Goal: Transaction & Acquisition: Purchase product/service

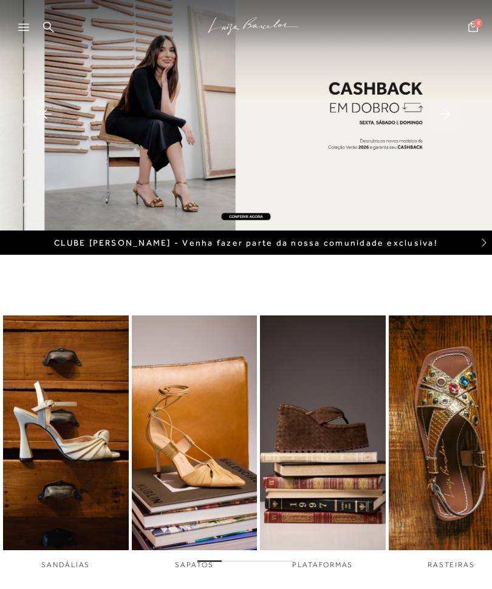
click at [30, 31] on div at bounding box center [29, 31] width 22 height 18
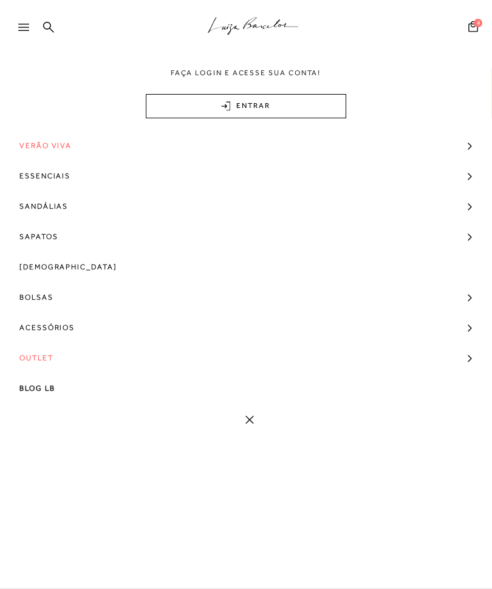
click at [61, 362] on link "Outlet" at bounding box center [246, 358] width 492 height 30
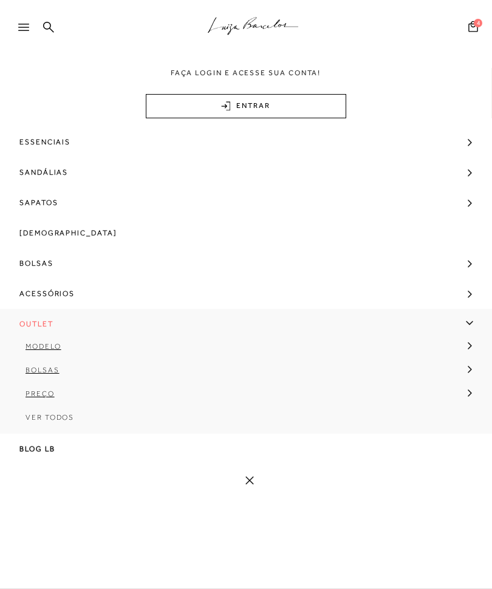
scroll to position [36, 0]
click at [73, 420] on span "Ver Todos" at bounding box center [49, 417] width 49 height 8
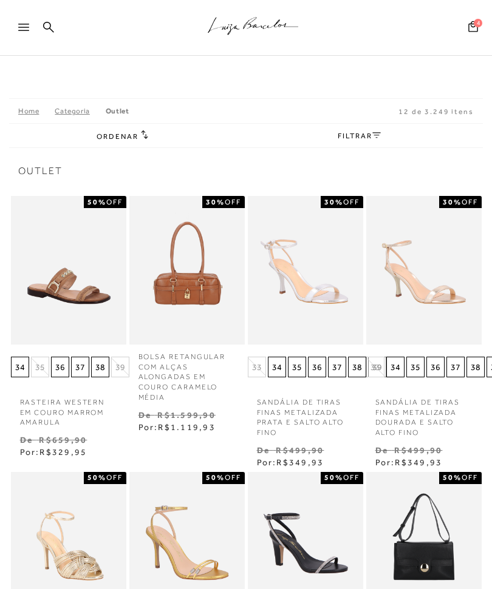
click at [127, 141] on span "Ordenar" at bounding box center [117, 136] width 41 height 8
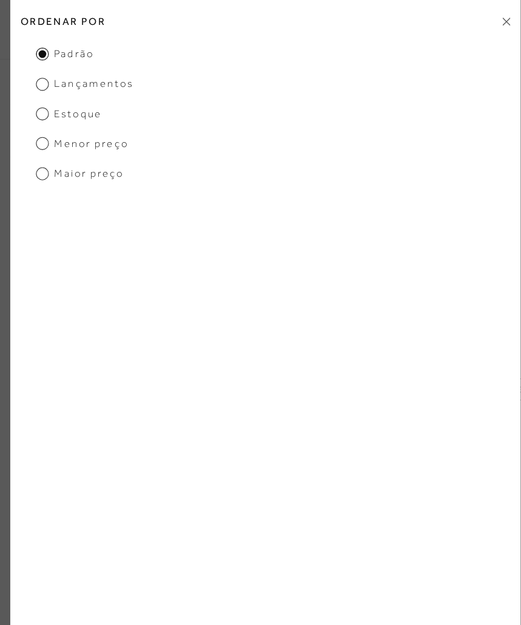
scroll to position [4, 0]
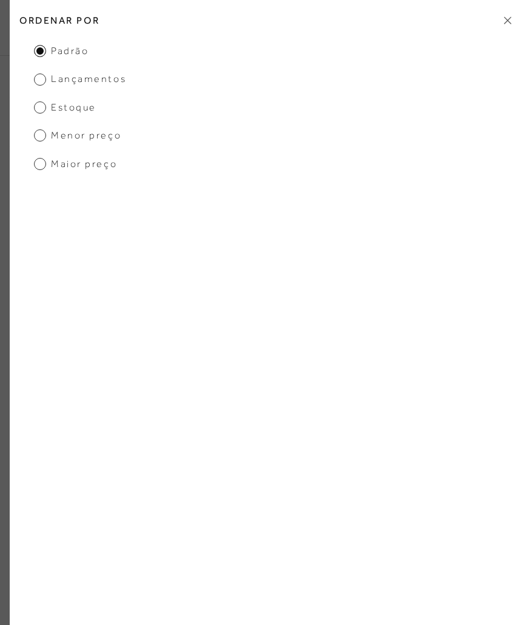
click at [47, 139] on span "Menor preço" at bounding box center [77, 135] width 87 height 13
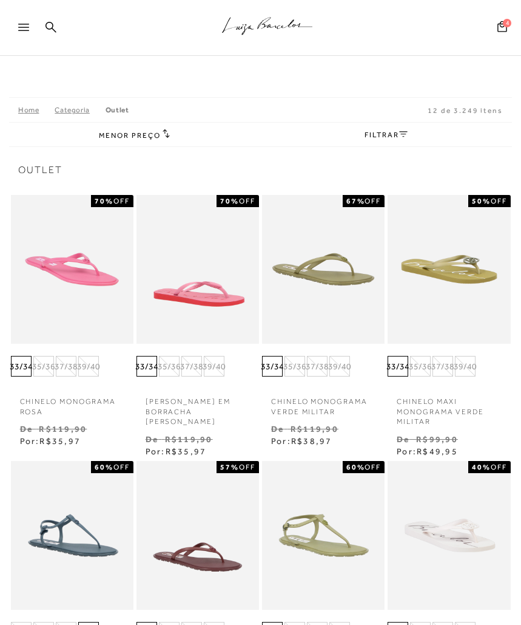
click at [393, 138] on link "FILTRAR" at bounding box center [386, 134] width 42 height 8
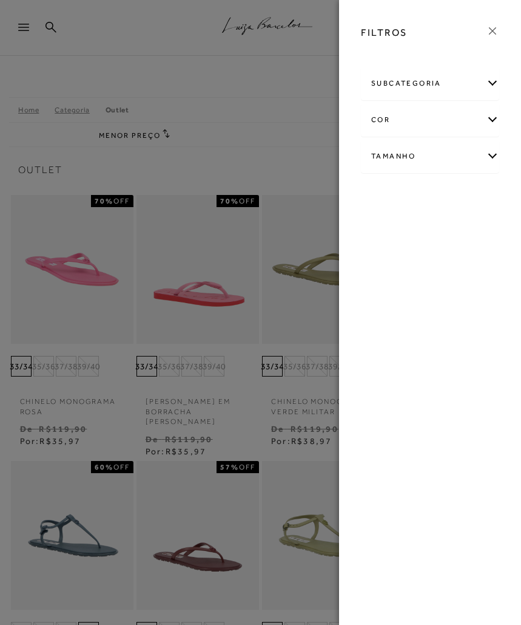
click at [491, 89] on div "subcategoria" at bounding box center [430, 83] width 137 height 32
click at [491, 194] on div "Tamanho" at bounding box center [430, 189] width 137 height 32
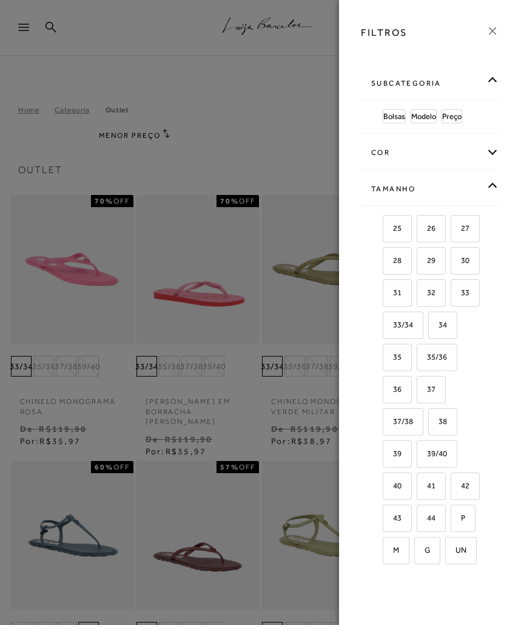
click at [436, 393] on label "37" at bounding box center [432, 389] width 28 height 26
click at [427, 393] on input "37" at bounding box center [421, 391] width 12 height 12
checkbox input "true"
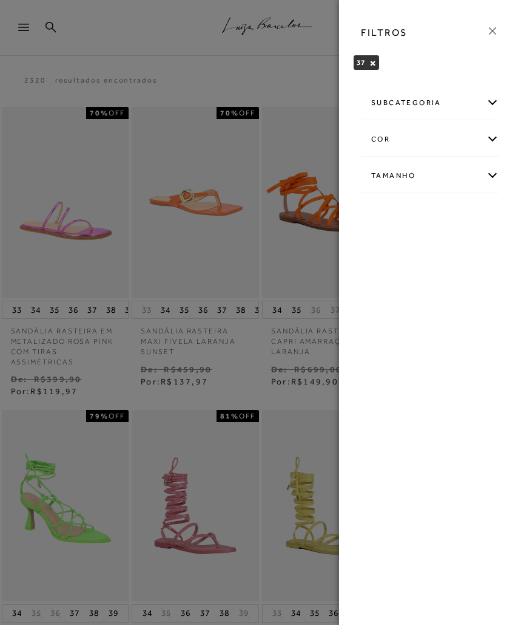
click at [491, 178] on div "Tamanho 25" at bounding box center [430, 175] width 138 height 33
click at [491, 183] on div "Tamanho" at bounding box center [430, 176] width 137 height 32
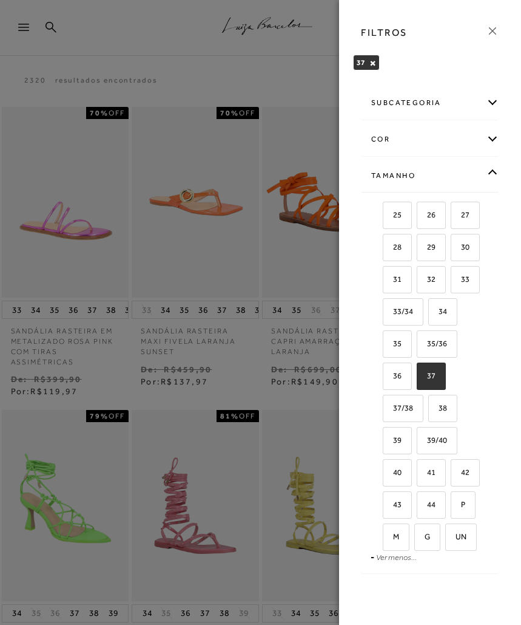
click at [438, 379] on label "37" at bounding box center [432, 376] width 28 height 26
click at [427, 379] on input "37" at bounding box center [421, 377] width 12 height 12
checkbox input "false"
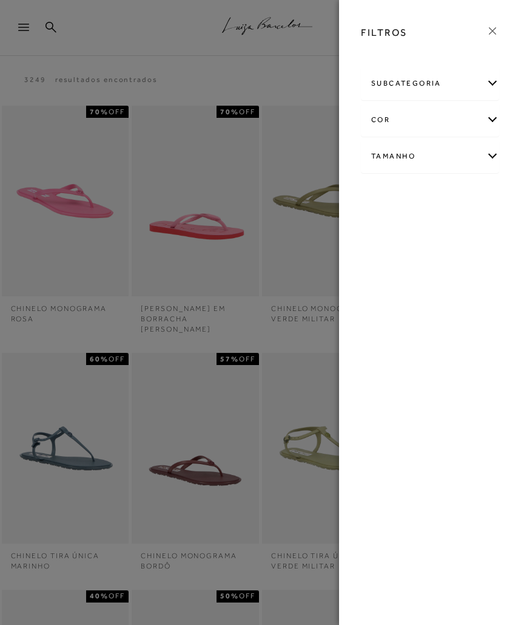
click at [402, 376] on div "FILTROS subcategoria [GEOGRAPHIC_DATA] Modelo Preço" at bounding box center [430, 312] width 182 height 625
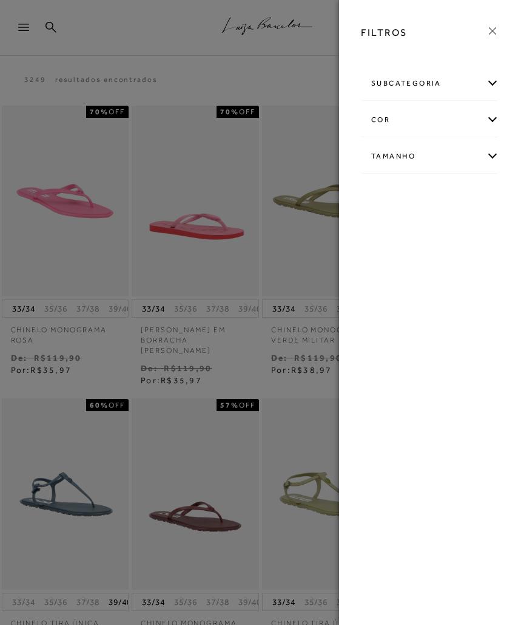
click at [491, 160] on div "subcategoria [GEOGRAPHIC_DATA] Modelo Preço" at bounding box center [430, 129] width 158 height 130
click at [491, 158] on div "Tamanho" at bounding box center [430, 156] width 137 height 32
click at [399, 360] on span "36" at bounding box center [393, 355] width 18 height 9
click at [393, 360] on input "36" at bounding box center [387, 358] width 12 height 12
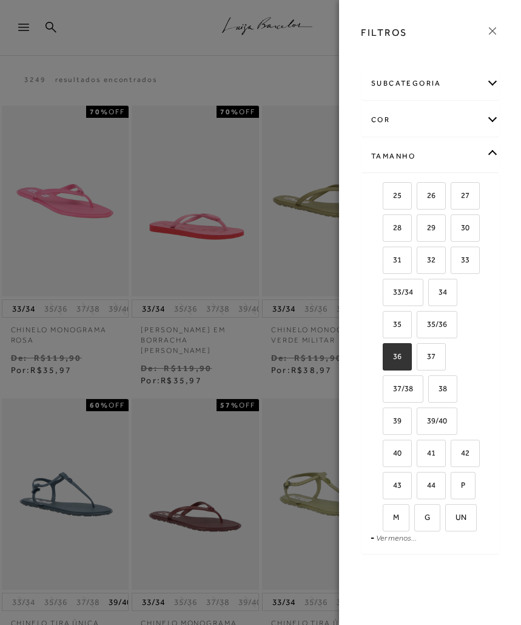
checkbox input "true"
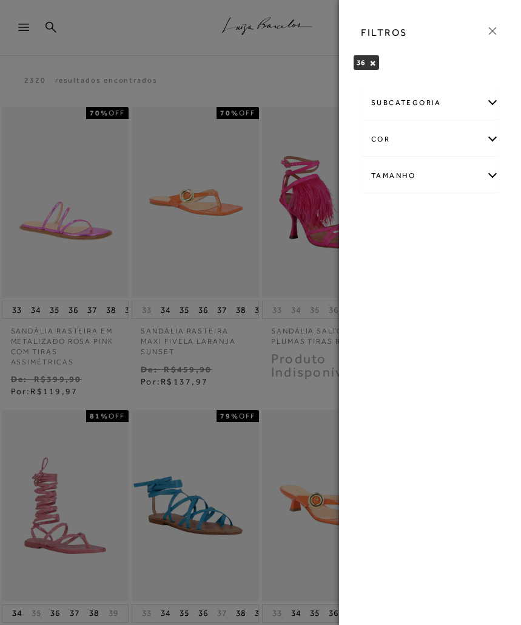
click at [491, 39] on link at bounding box center [492, 32] width 13 height 17
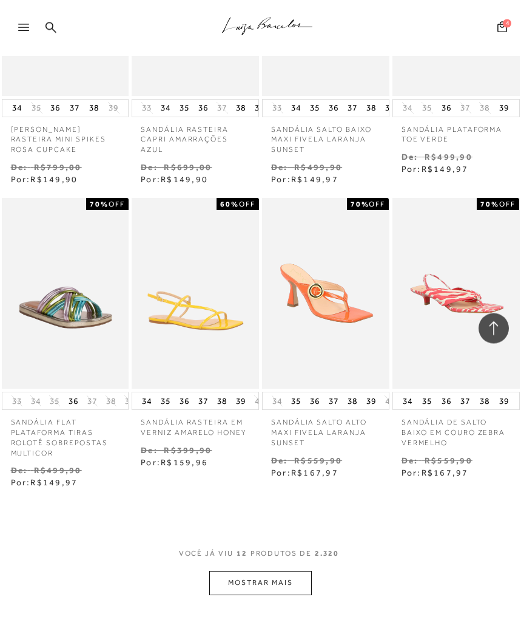
scroll to position [507, 0]
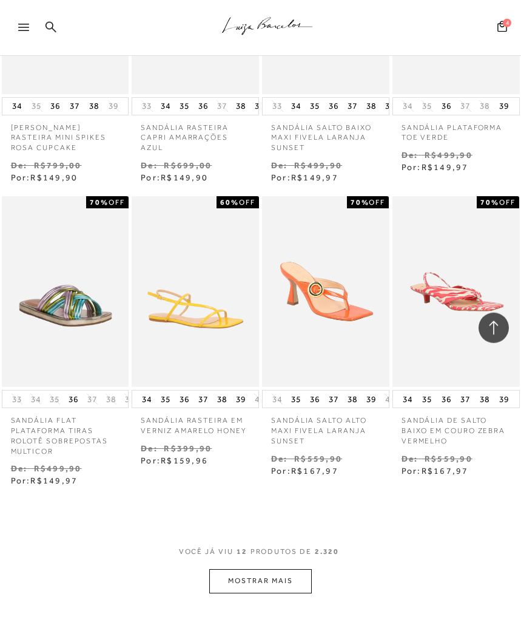
click at [296, 575] on button "MOSTRAR MAIS" at bounding box center [260, 581] width 102 height 24
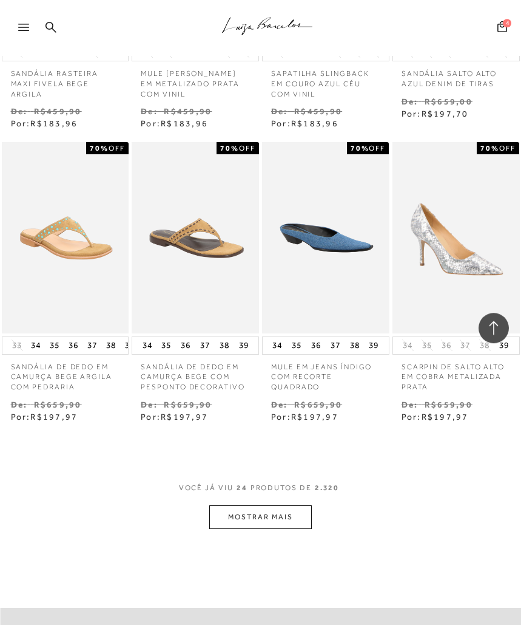
scroll to position [1460, 0]
click at [296, 518] on button "MOSTRAR MAIS" at bounding box center [260, 517] width 102 height 24
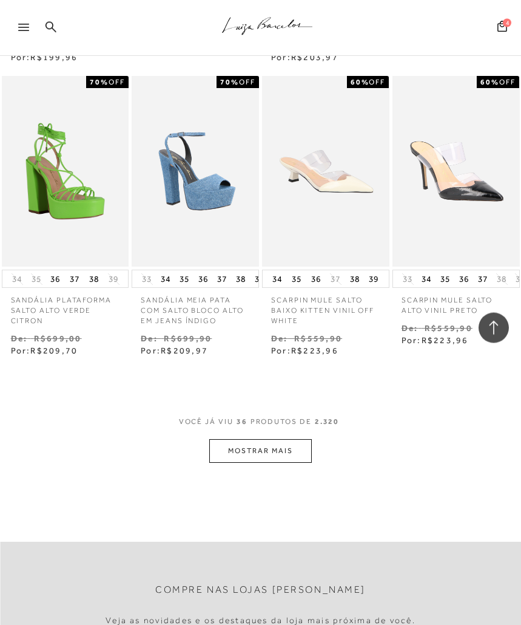
scroll to position [2405, 0]
click at [289, 455] on button "MOSTRAR MAIS" at bounding box center [260, 451] width 102 height 24
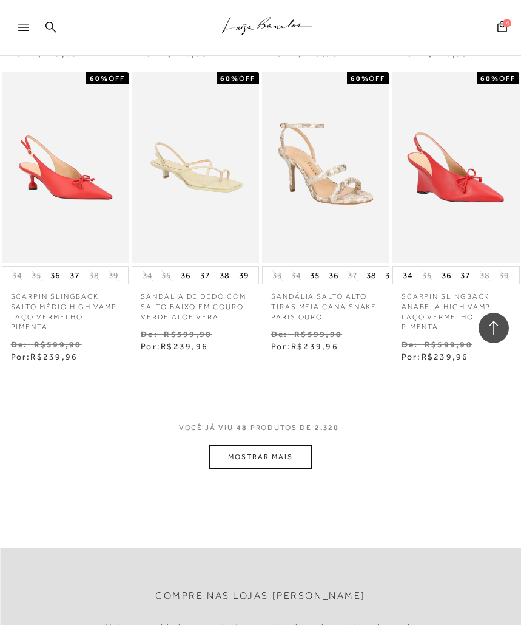
scroll to position [3317, 0]
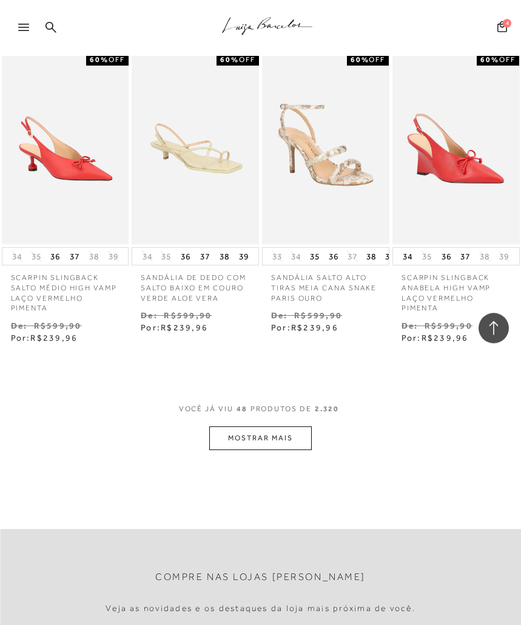
click at [288, 443] on button "MOSTRAR MAIS" at bounding box center [260, 438] width 102 height 24
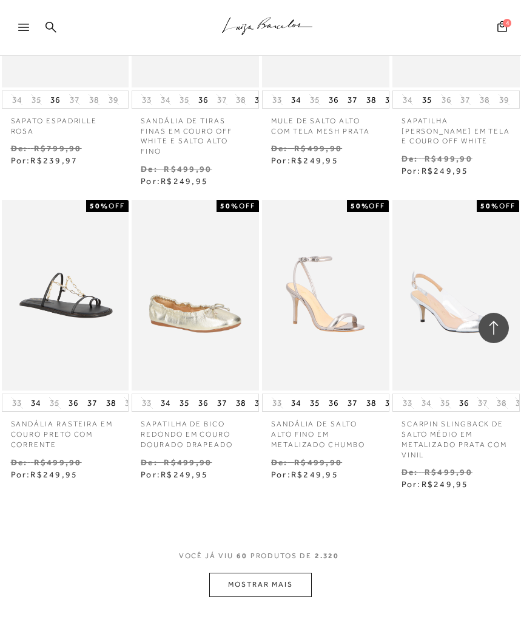
scroll to position [4113, 0]
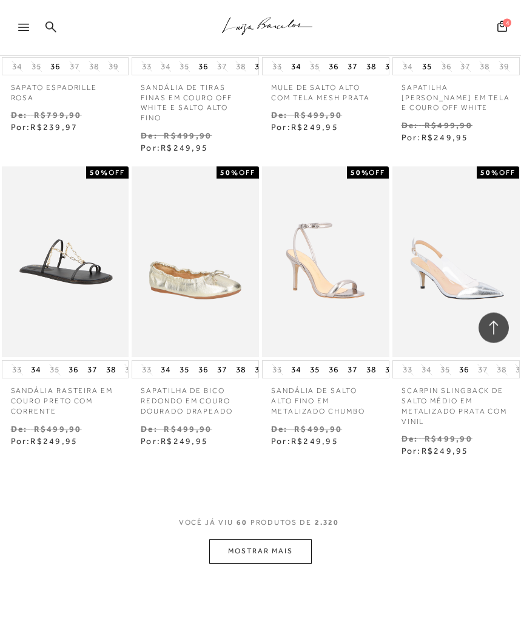
click at [291, 549] on button "MOSTRAR MAIS" at bounding box center [260, 551] width 102 height 24
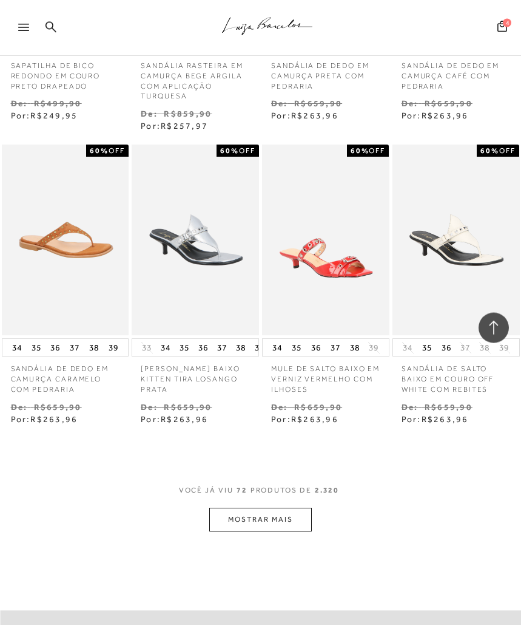
scroll to position [5044, 0]
click at [280, 510] on button "MOSTRAR MAIS" at bounding box center [260, 519] width 102 height 24
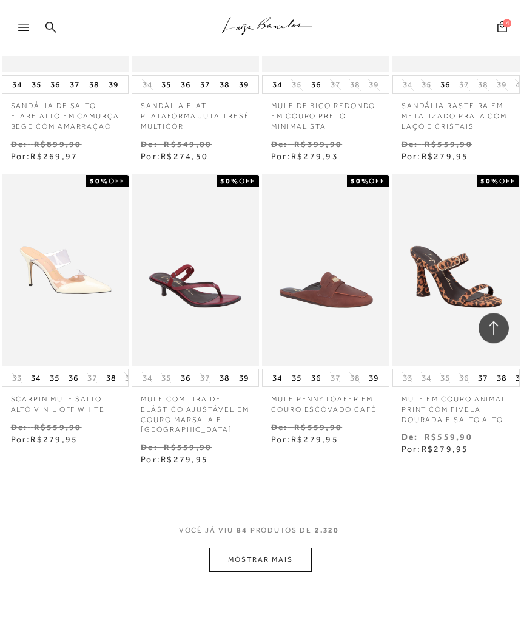
scroll to position [5904, 0]
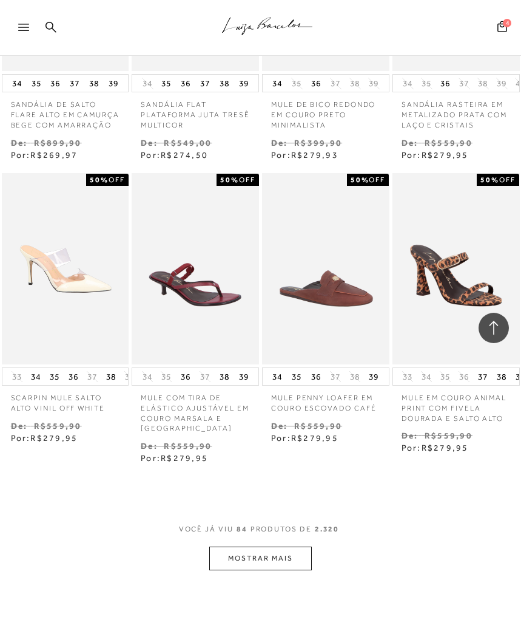
click at [293, 554] on button "MOSTRAR MAIS" at bounding box center [260, 558] width 102 height 24
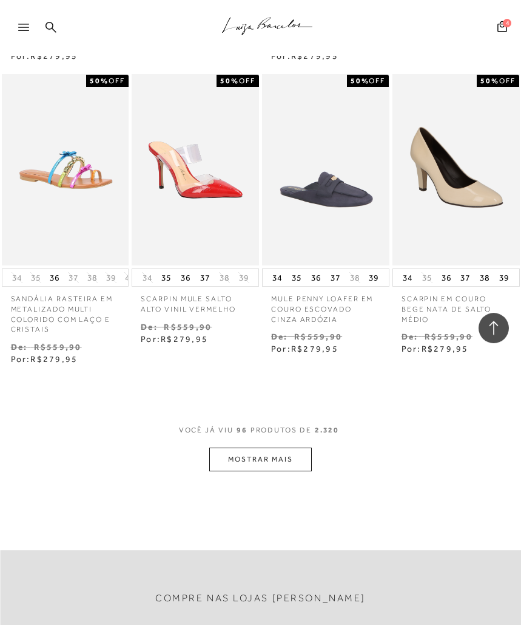
scroll to position [6923, 0]
click at [289, 447] on button "MOSTRAR MAIS" at bounding box center [260, 459] width 102 height 24
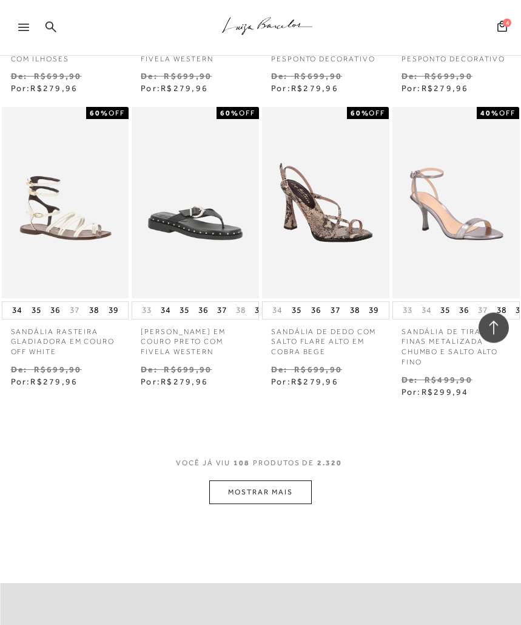
scroll to position [7834, 0]
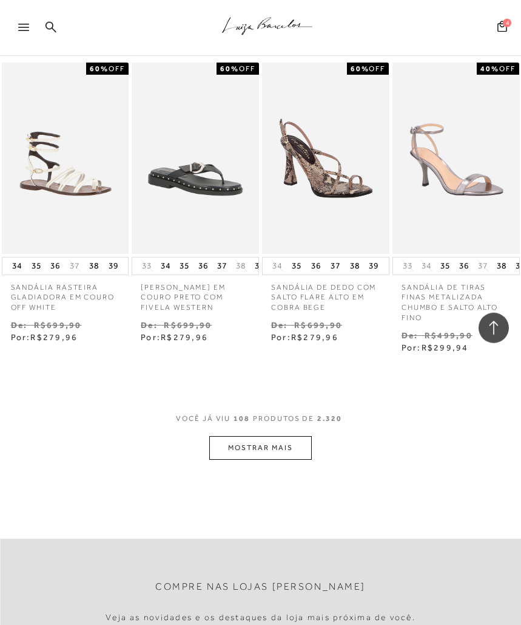
click at [288, 438] on button "MOSTRAR MAIS" at bounding box center [260, 448] width 102 height 24
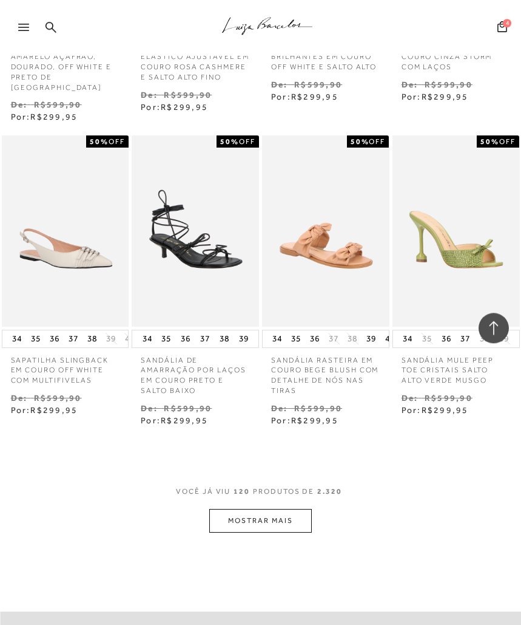
click at [288, 509] on button "MOSTRAR MAIS" at bounding box center [260, 521] width 102 height 24
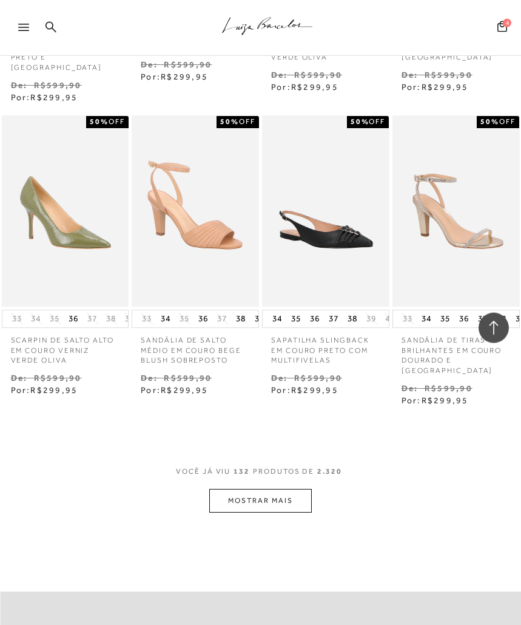
click at [275, 489] on button "MOSTRAR MAIS" at bounding box center [260, 501] width 102 height 24
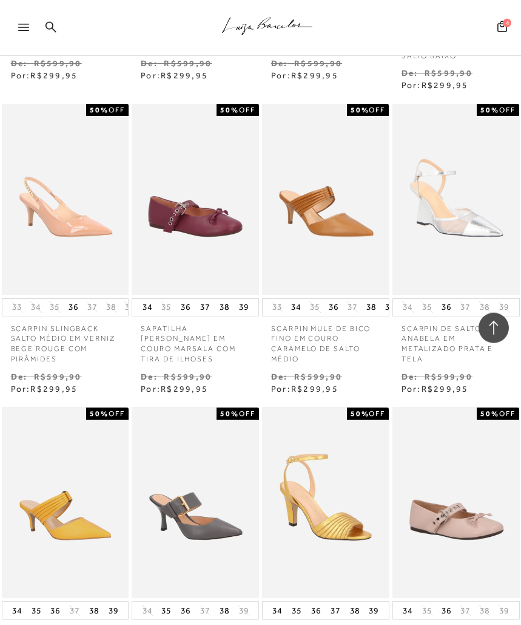
scroll to position [10230, 0]
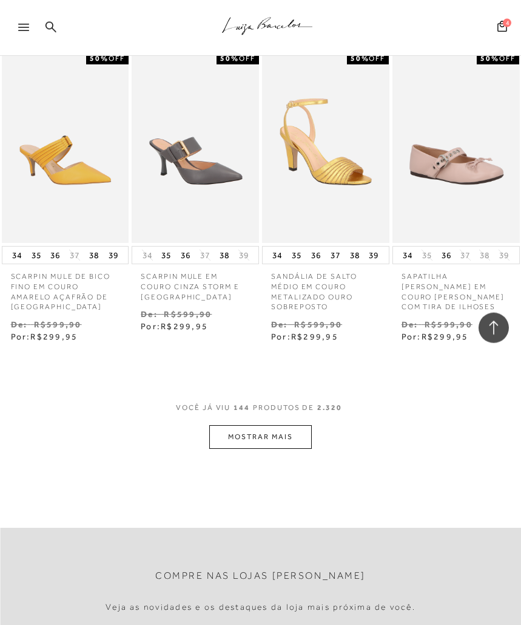
click at [285, 425] on button "MOSTRAR MAIS" at bounding box center [260, 437] width 102 height 24
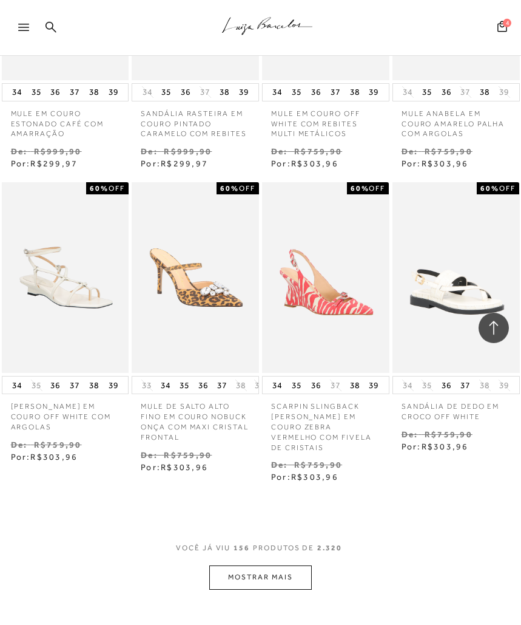
scroll to position [11352, 0]
click at [294, 564] on button "MOSTRAR MAIS" at bounding box center [260, 576] width 102 height 24
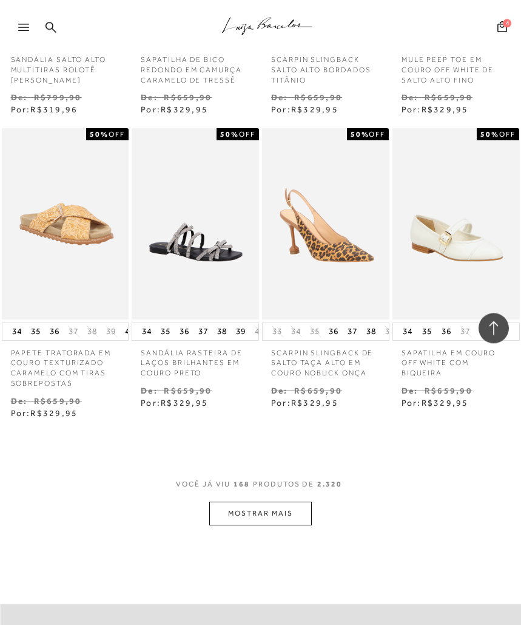
scroll to position [12360, 0]
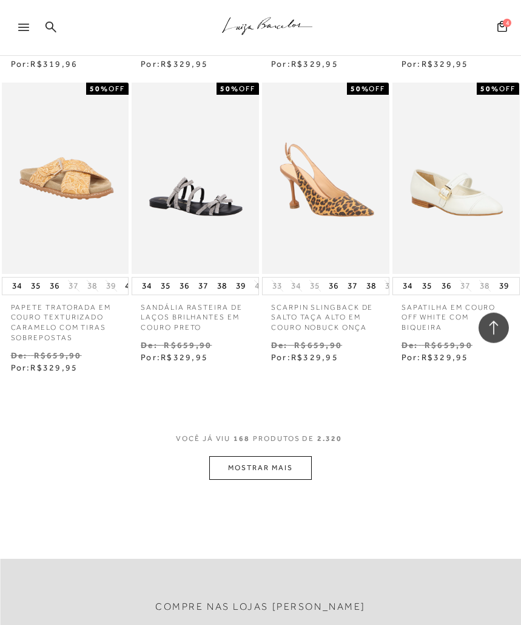
click at [284, 456] on button "MOSTRAR MAIS" at bounding box center [260, 468] width 102 height 24
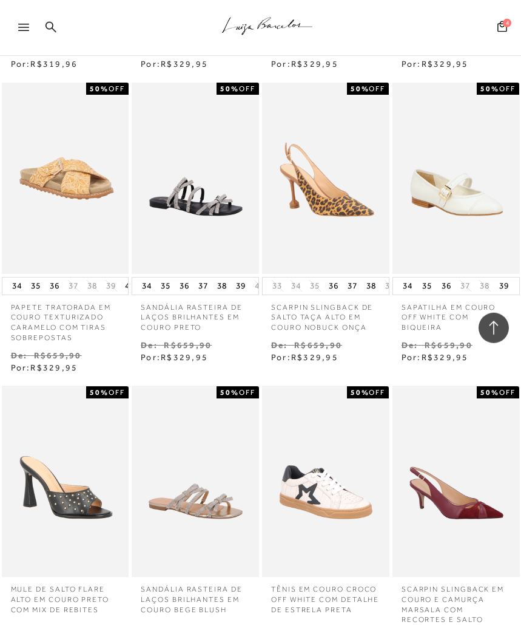
click at [271, 435] on img at bounding box center [325, 481] width 125 height 188
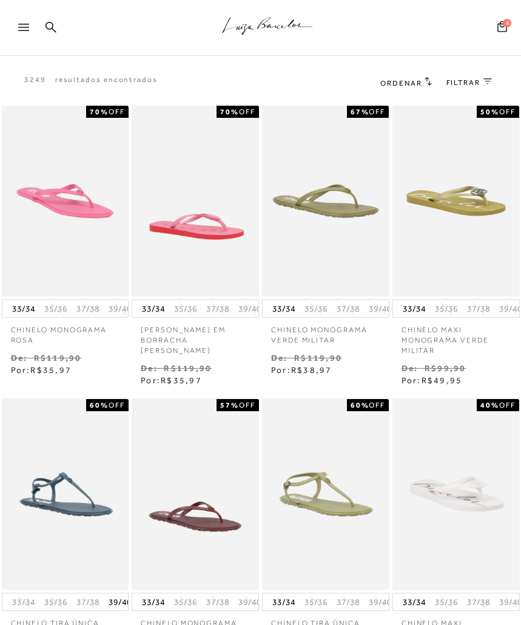
click at [461, 85] on span "FILTRAR" at bounding box center [464, 83] width 34 height 10
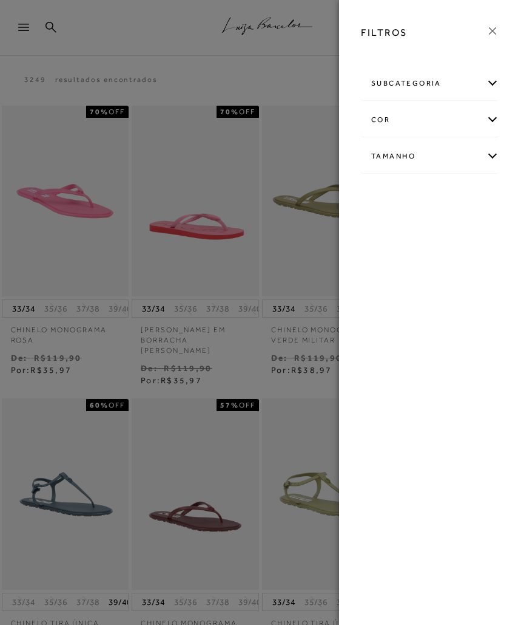
click at [491, 161] on div "Tamanho" at bounding box center [430, 156] width 137 height 32
click at [402, 359] on label "36" at bounding box center [398, 357] width 28 height 26
click at [393, 359] on input "36" at bounding box center [387, 358] width 12 height 12
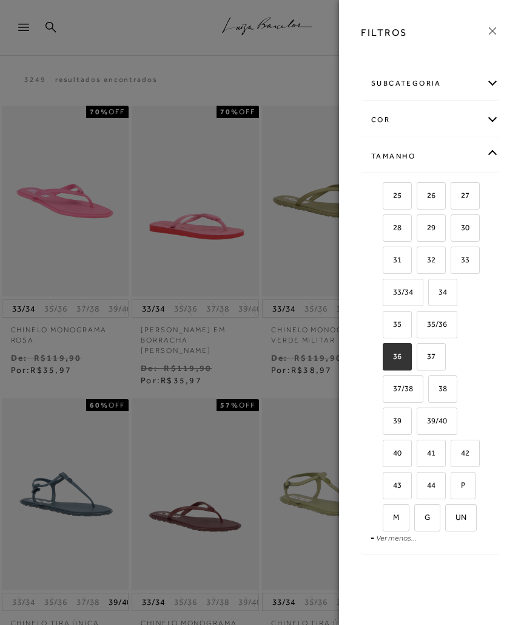
checkbox input "true"
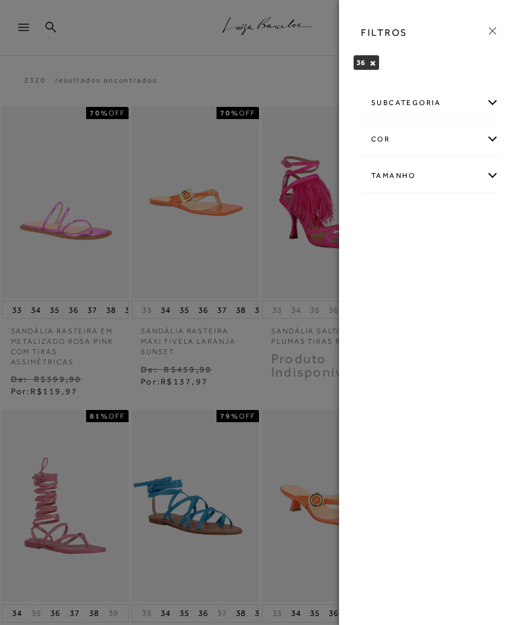
click at [491, 41] on link at bounding box center [492, 32] width 13 height 17
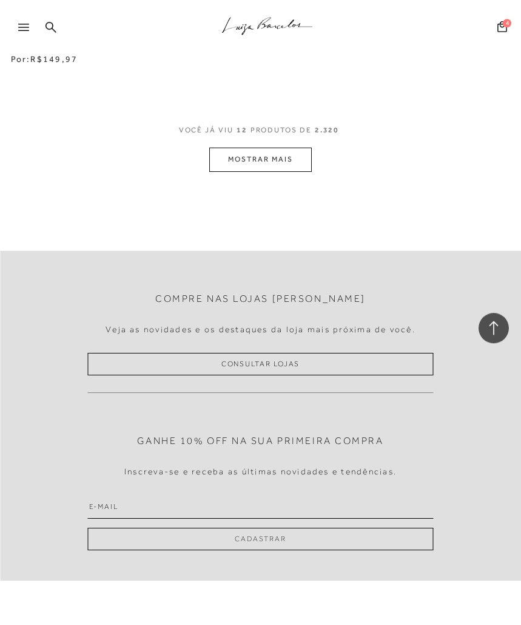
click at [294, 156] on button "MOSTRAR MAIS" at bounding box center [260, 159] width 102 height 24
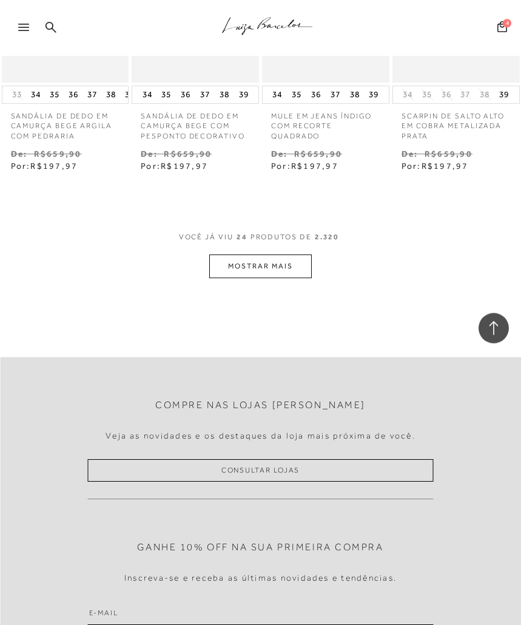
scroll to position [1710, 0]
click at [288, 265] on button "MOSTRAR MAIS" at bounding box center [260, 266] width 102 height 24
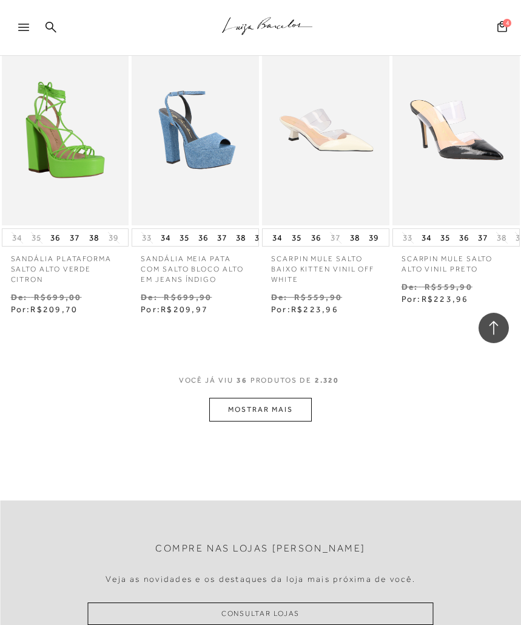
scroll to position [2493, 0]
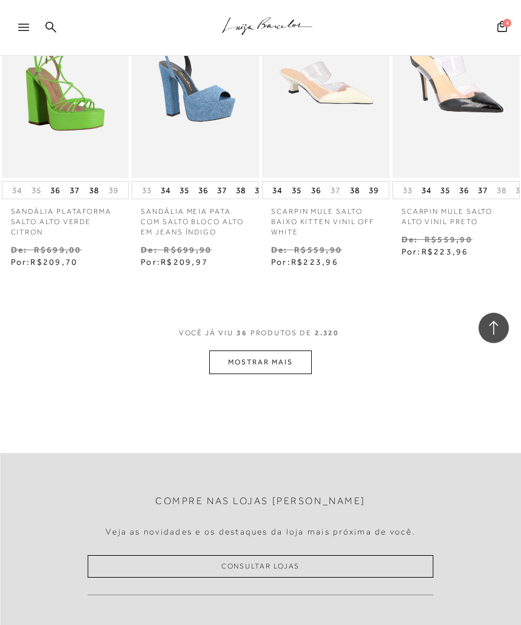
click at [282, 366] on button "MOSTRAR MAIS" at bounding box center [260, 362] width 102 height 24
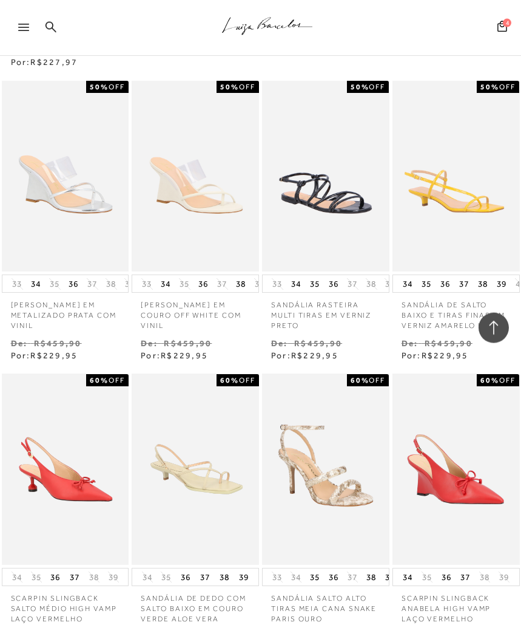
scroll to position [3131, 0]
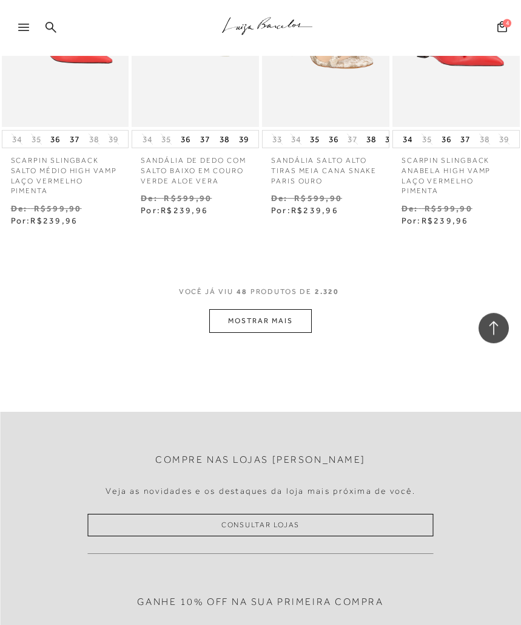
click at [290, 331] on button "MOSTRAR MAIS" at bounding box center [260, 321] width 102 height 24
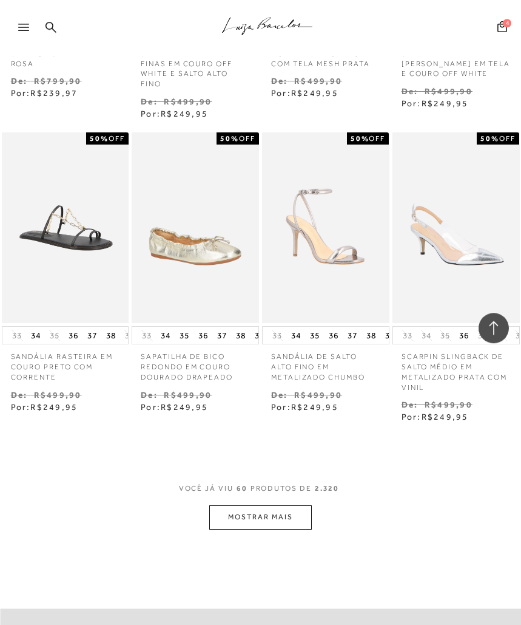
click at [267, 521] on button "MOSTRAR MAIS" at bounding box center [260, 517] width 102 height 24
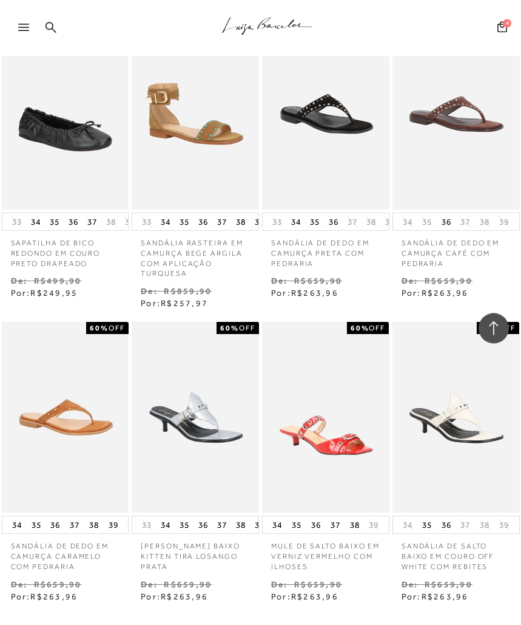
scroll to position [5102, 0]
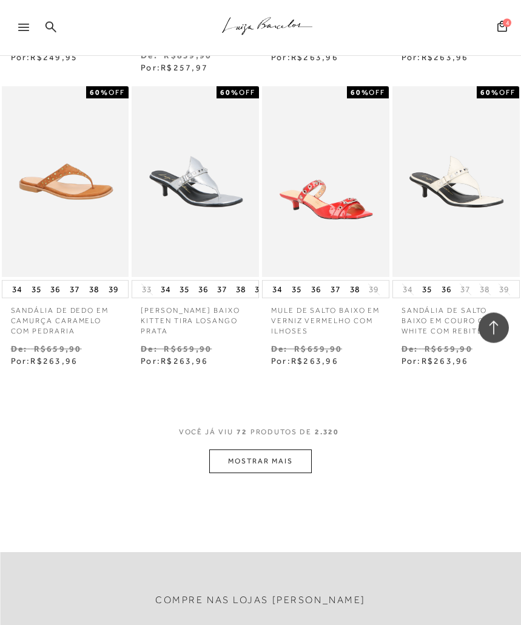
click at [283, 457] on button "MOSTRAR MAIS" at bounding box center [260, 461] width 102 height 24
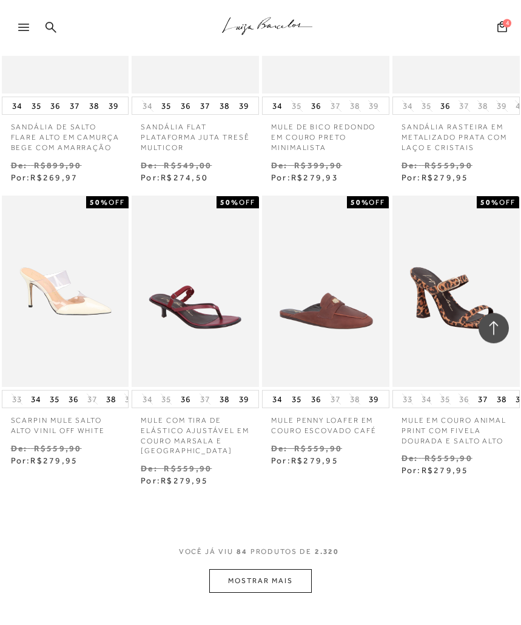
scroll to position [6038, 0]
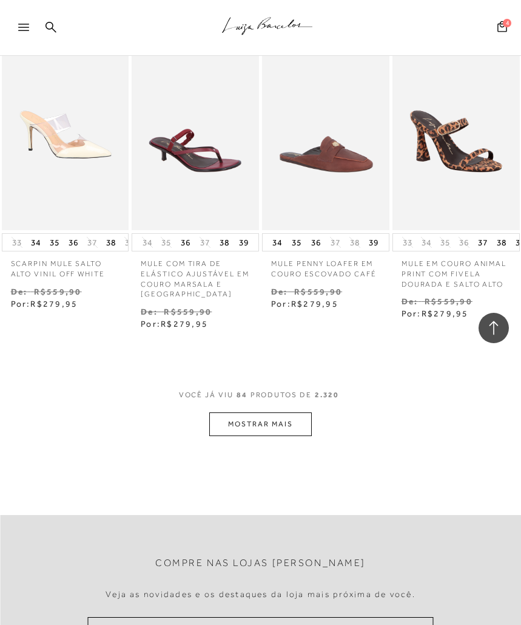
click at [289, 421] on button "MOSTRAR MAIS" at bounding box center [260, 424] width 102 height 24
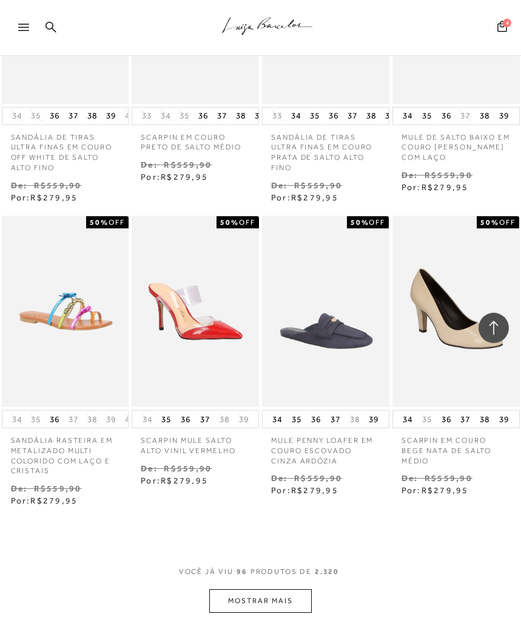
scroll to position [7006, 0]
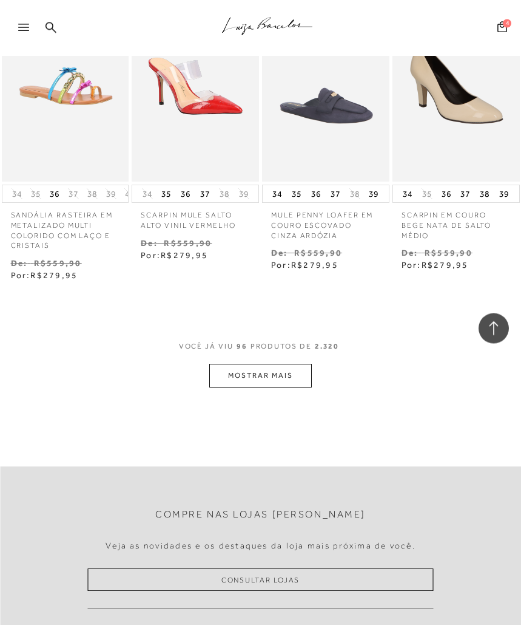
click at [272, 364] on button "MOSTRAR MAIS" at bounding box center [260, 376] width 102 height 24
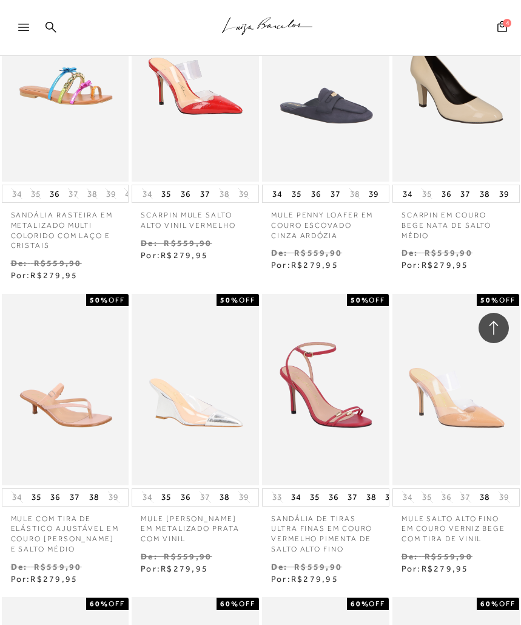
scroll to position [7477, 0]
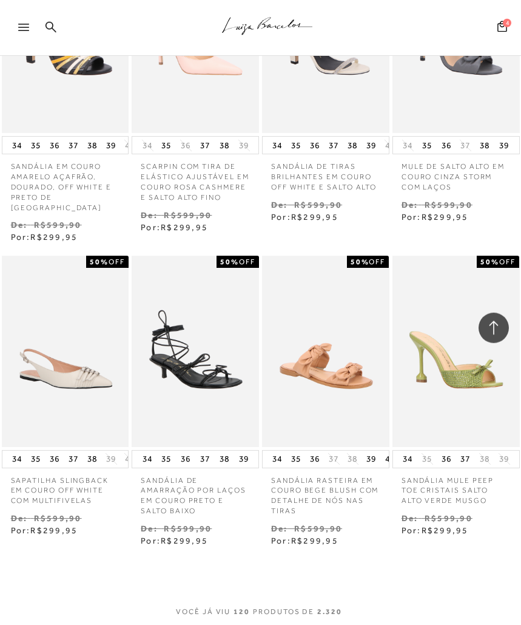
scroll to position [8672, 0]
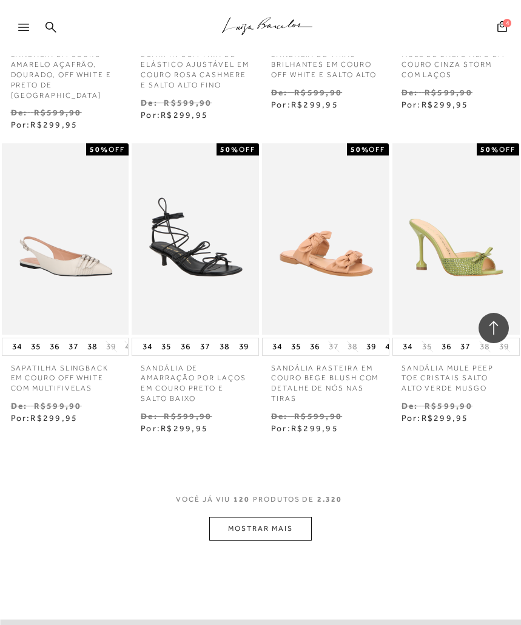
click at [279, 517] on button "MOSTRAR MAIS" at bounding box center [260, 529] width 102 height 24
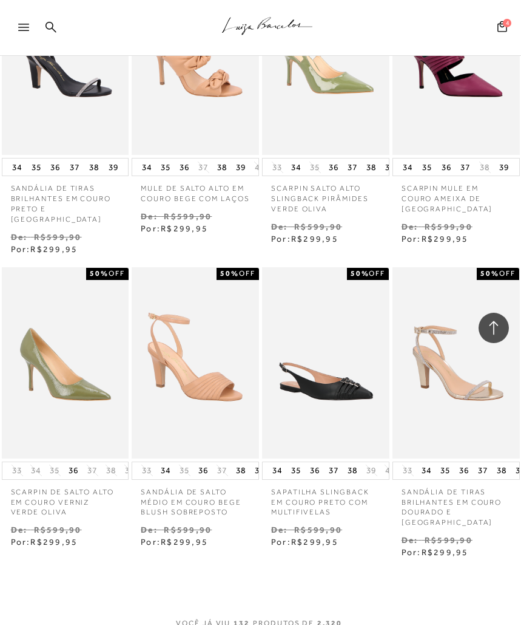
scroll to position [9683, 0]
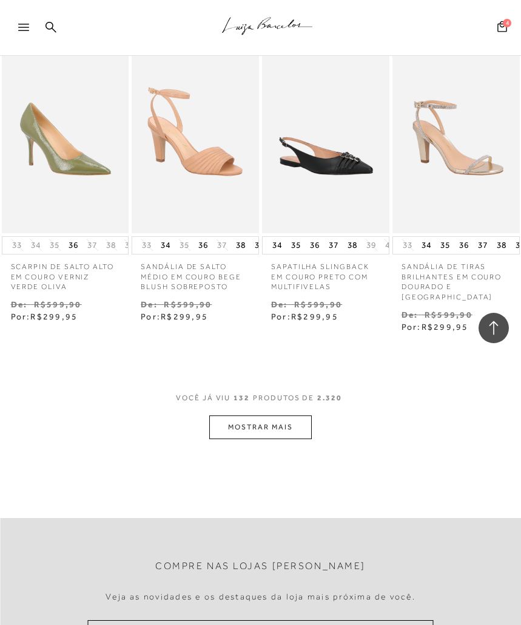
click at [266, 415] on button "MOSTRAR MAIS" at bounding box center [260, 427] width 102 height 24
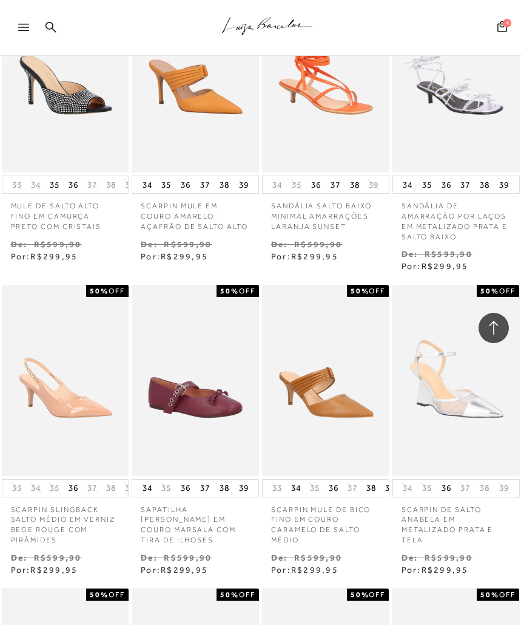
scroll to position [10264, 0]
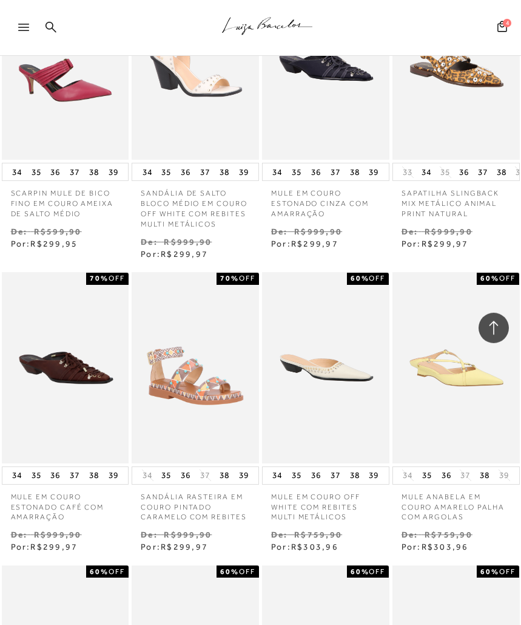
scroll to position [11267, 0]
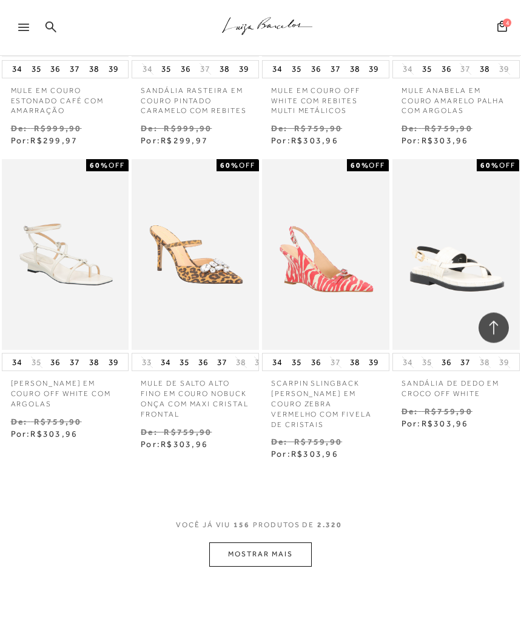
click at [277, 542] on button "MOSTRAR MAIS" at bounding box center [260, 554] width 102 height 24
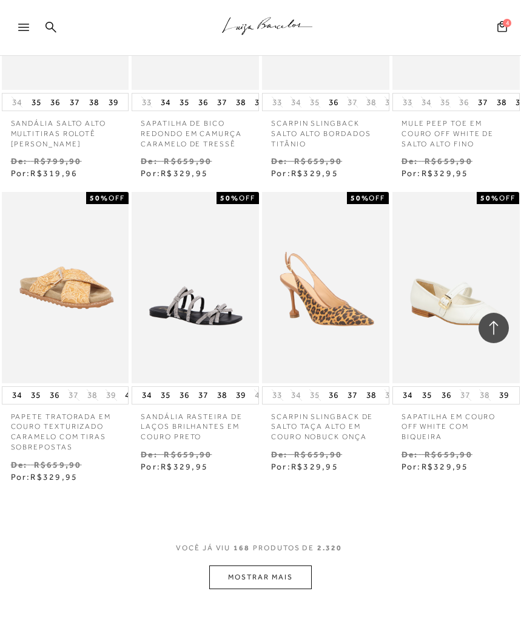
scroll to position [12268, 0]
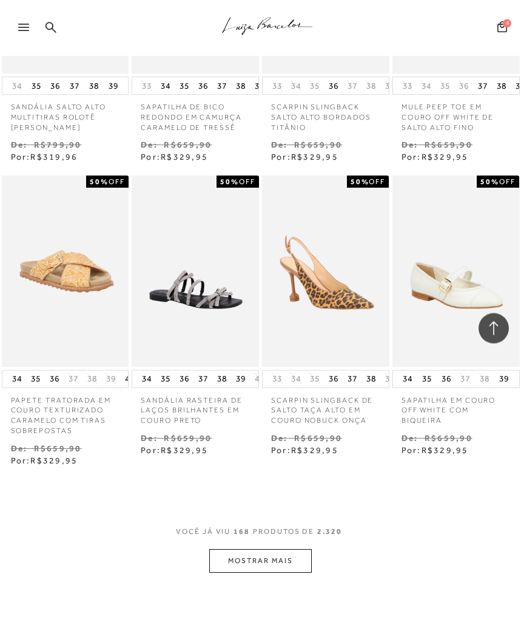
click at [273, 549] on button "MOSTRAR MAIS" at bounding box center [260, 561] width 102 height 24
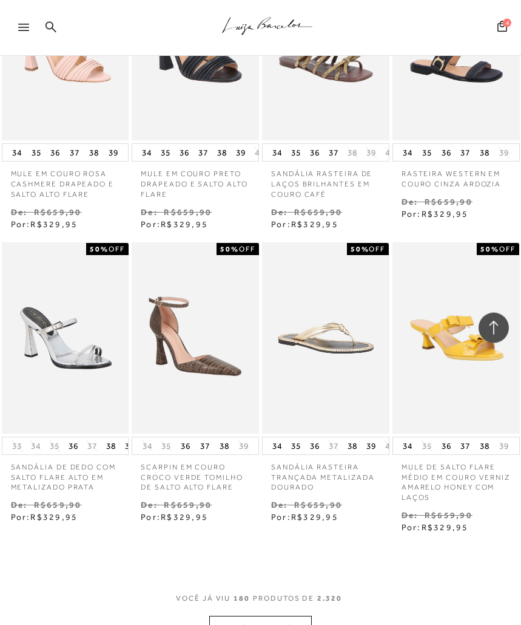
scroll to position [13112, 0]
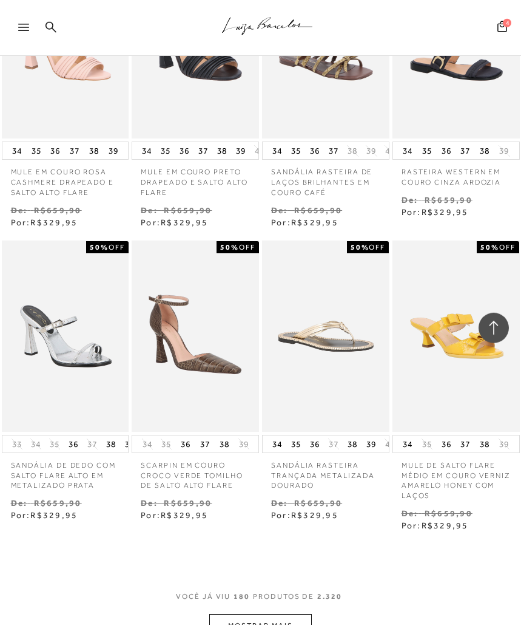
click at [278, 589] on button "MOSTRAR MAIS" at bounding box center [260, 626] width 102 height 24
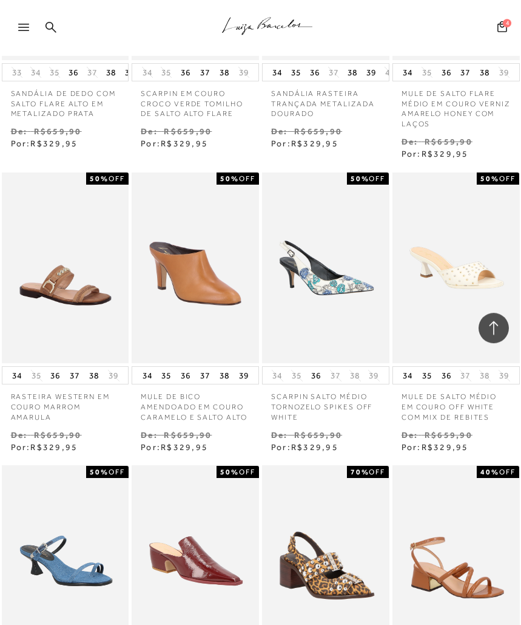
scroll to position [13879, 0]
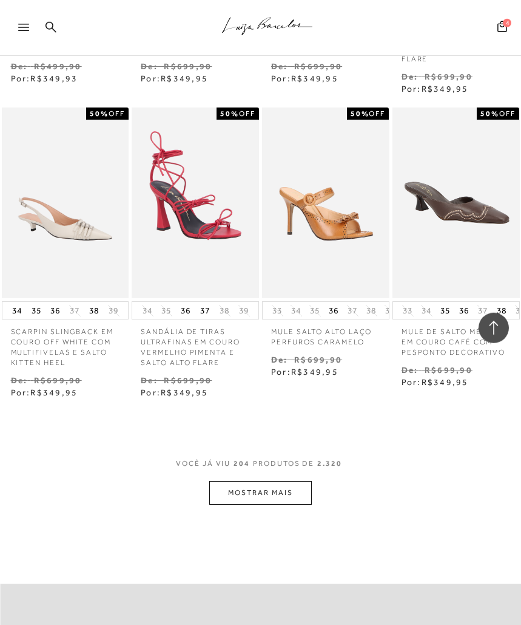
scroll to position [15095, 0]
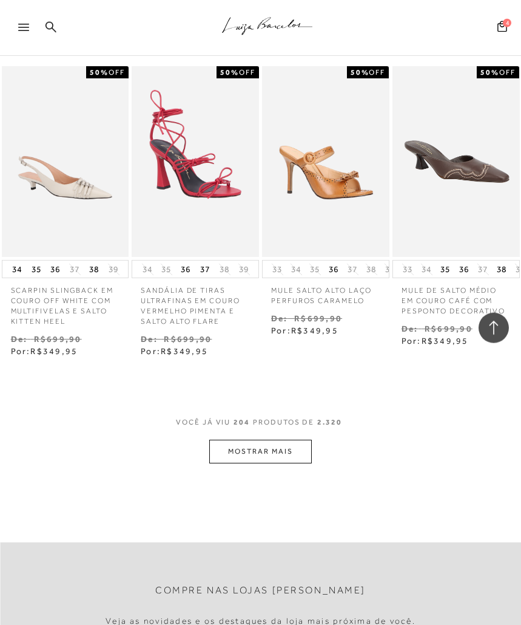
click at [281, 439] on button "MOSTRAR MAIS" at bounding box center [260, 451] width 102 height 24
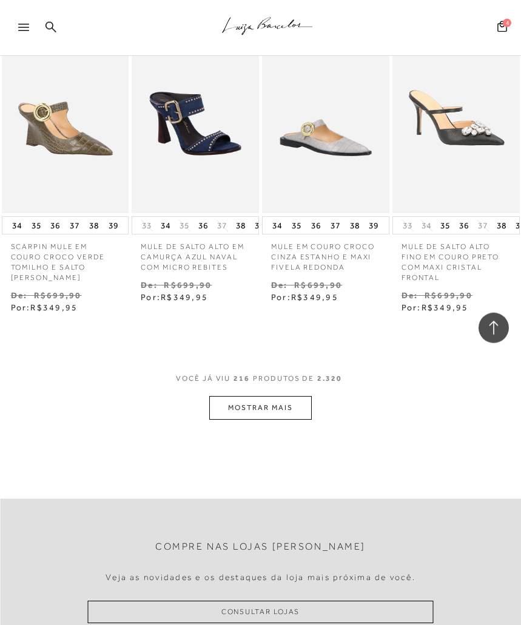
scroll to position [16061, 0]
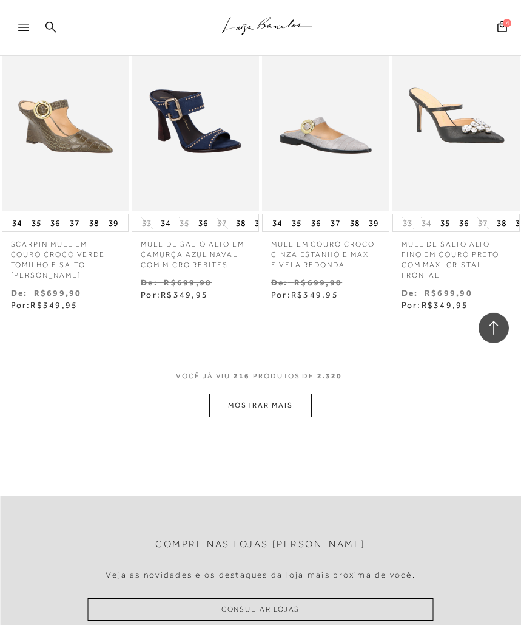
click at [284, 393] on button "MOSTRAR MAIS" at bounding box center [260, 405] width 102 height 24
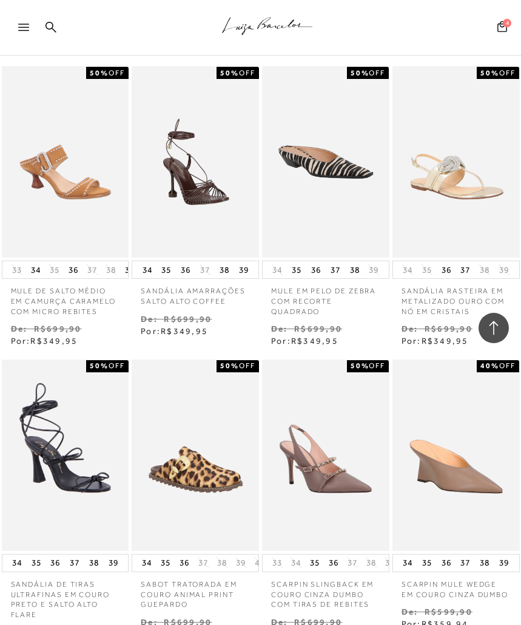
scroll to position [16779, 0]
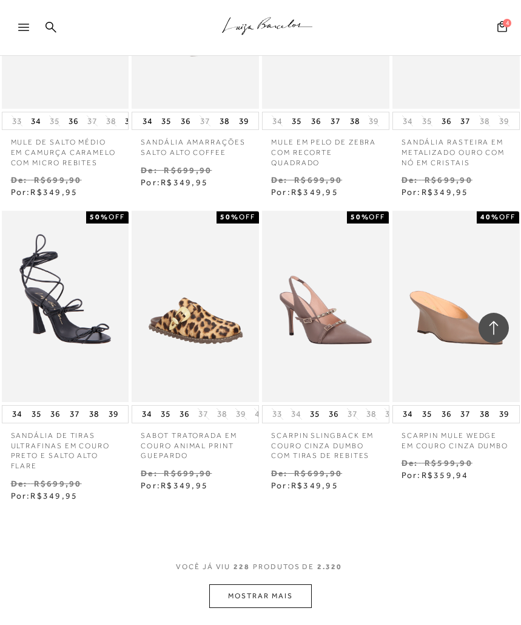
click at [279, 584] on button "MOSTRAR MAIS" at bounding box center [260, 596] width 102 height 24
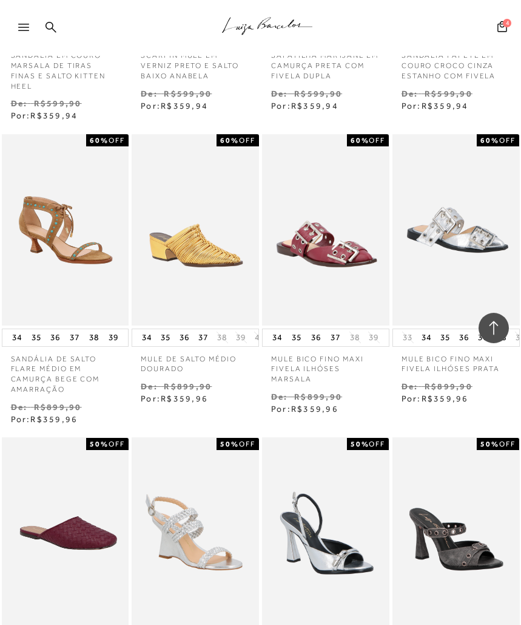
scroll to position [17758, 0]
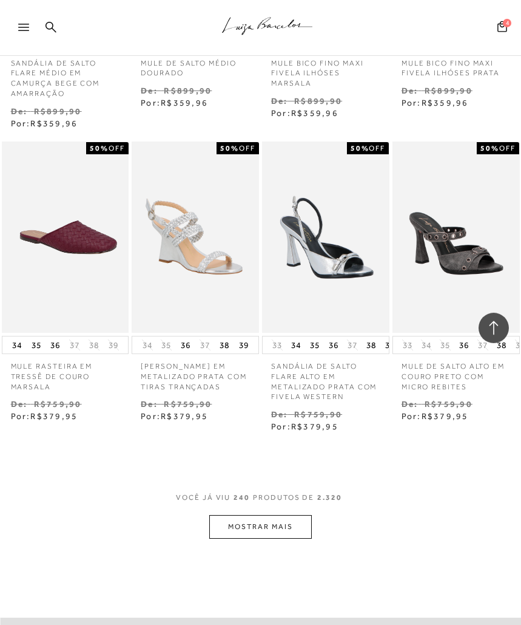
click at [290, 515] on button "MOSTRAR MAIS" at bounding box center [260, 527] width 102 height 24
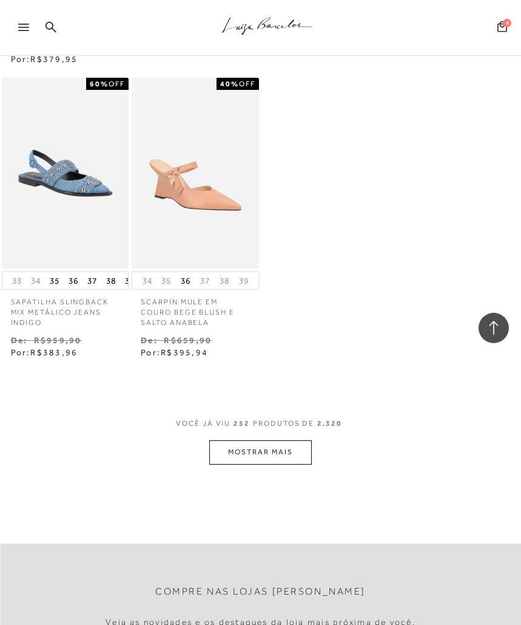
scroll to position [18732, 0]
click at [293, 439] on button "MOSTRAR MAIS" at bounding box center [260, 451] width 102 height 24
